Goal: Task Accomplishment & Management: Manage account settings

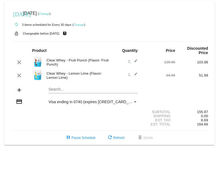
click at [136, 59] on mat-icon "edit" at bounding box center [134, 62] width 7 height 7
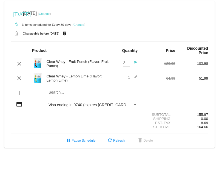
type input "1"
click at [130, 64] on input "1" at bounding box center [126, 63] width 7 height 4
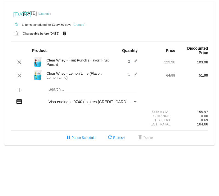
click at [136, 62] on mat-icon "edit" at bounding box center [134, 62] width 7 height 7
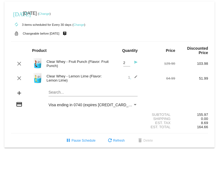
type input "1"
click at [127, 64] on input "1" at bounding box center [126, 63] width 7 height 4
click at [119, 78] on div "1 edit" at bounding box center [126, 78] width 24 height 7
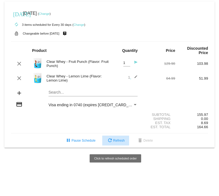
click at [119, 141] on span "refresh Refresh" at bounding box center [116, 140] width 18 height 4
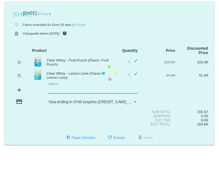
click at [71, 89] on mat-card "[DATE] [DATE] ( Change ) autorenew 3 items scheduled for Every 30 days ( Change…" at bounding box center [109, 72] width 210 height 143
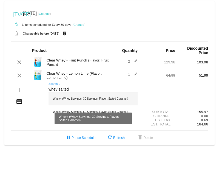
type input "whey salted"
click at [73, 99] on div "Whey+ (Whey Servings: 30 Servings, Flavor: Salted Caramel)" at bounding box center [92, 98] width 89 height 13
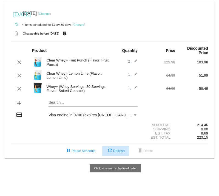
click at [118, 151] on span "refresh Refresh" at bounding box center [116, 151] width 18 height 4
